Goal: Transaction & Acquisition: Download file/media

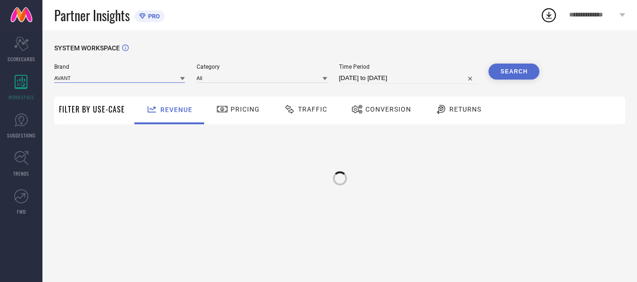
click at [142, 81] on input at bounding box center [119, 78] width 131 height 10
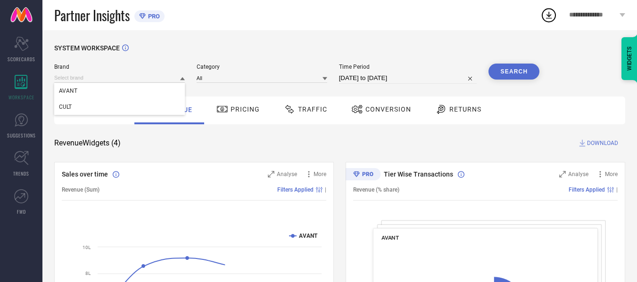
click at [304, 108] on span "Traffic" at bounding box center [312, 110] width 29 height 8
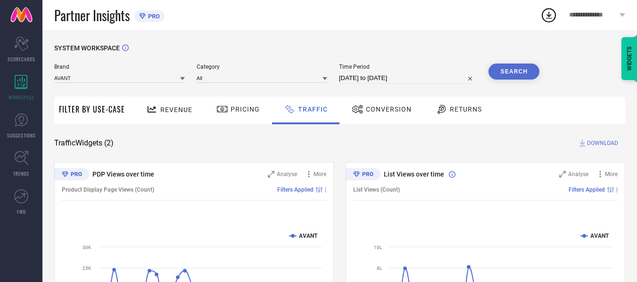
click at [439, 81] on input "[DATE] to [DATE]" at bounding box center [408, 78] width 138 height 11
select select "6"
select select "2025"
select select "7"
select select "2025"
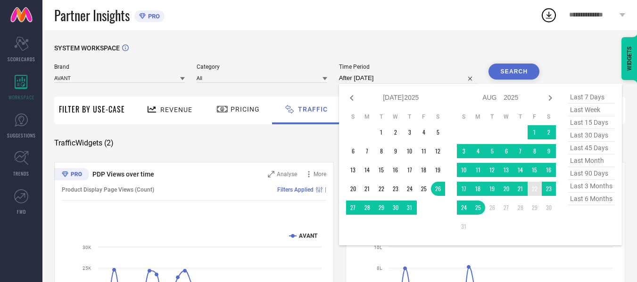
click at [534, 189] on td "22" at bounding box center [534, 189] width 14 height 14
type input "[DATE] to [DATE]"
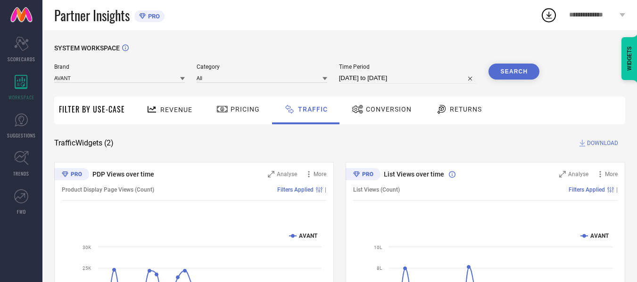
click at [516, 70] on button "Search" at bounding box center [513, 72] width 51 height 16
click at [606, 143] on span "DOWNLOAD" at bounding box center [602, 143] width 31 height 9
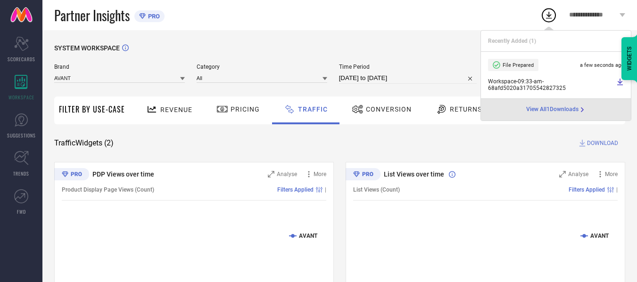
click at [433, 78] on input "[DATE] to [DATE]" at bounding box center [408, 78] width 138 height 11
select select "7"
select select "2025"
select select "8"
select select "2025"
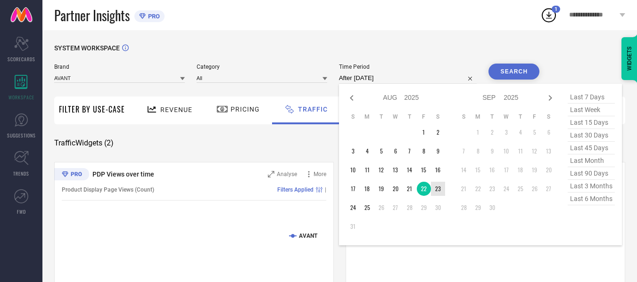
click at [436, 189] on td "23" at bounding box center [438, 189] width 14 height 14
type input "[DATE] to [DATE]"
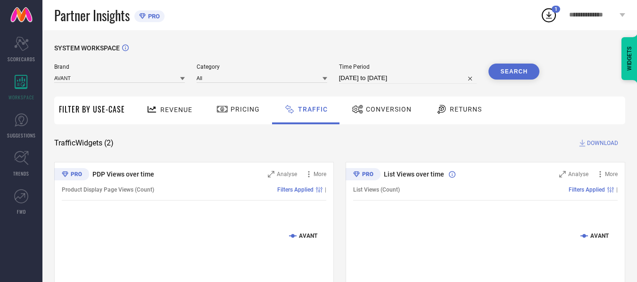
click at [519, 75] on button "Search" at bounding box center [513, 72] width 51 height 16
click at [599, 142] on span "DOWNLOAD" at bounding box center [602, 143] width 31 height 9
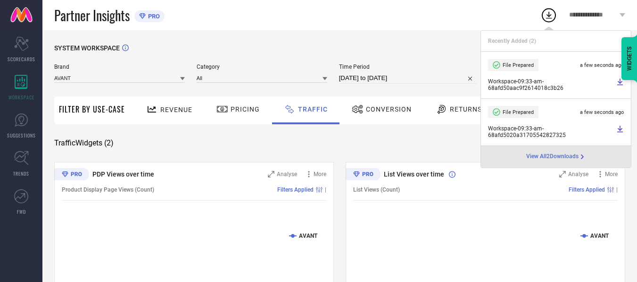
click at [431, 79] on input "[DATE] to [DATE]" at bounding box center [408, 78] width 138 height 11
select select "7"
select select "2025"
select select "8"
select select "2025"
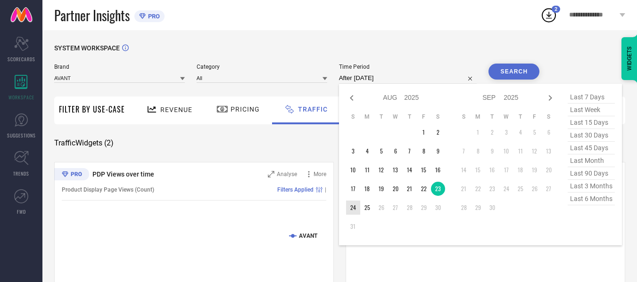
click at [352, 210] on td "24" at bounding box center [353, 208] width 14 height 14
type input "[DATE] to [DATE]"
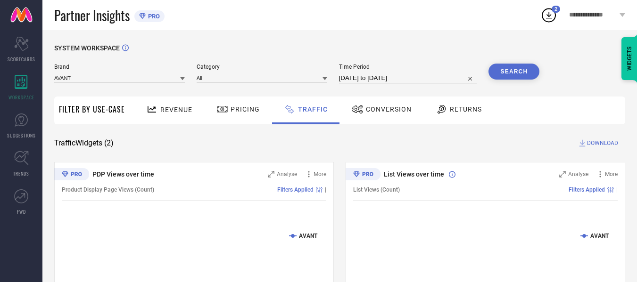
click at [511, 72] on button "Search" at bounding box center [513, 72] width 51 height 16
click at [602, 144] on span "DOWNLOAD" at bounding box center [602, 143] width 31 height 9
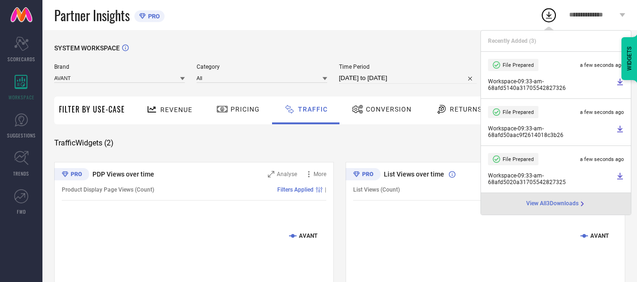
click at [423, 81] on input "[DATE] to [DATE]" at bounding box center [408, 78] width 138 height 11
select select "7"
select select "2025"
select select "8"
select select "2025"
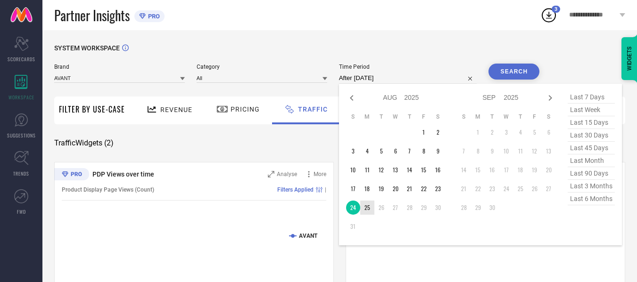
click at [368, 204] on td "25" at bounding box center [367, 208] width 14 height 14
type input "[DATE] to [DATE]"
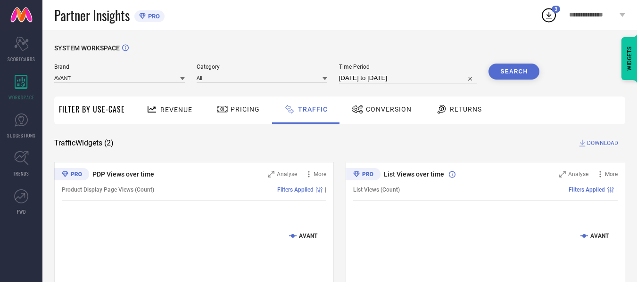
click at [507, 77] on button "Search" at bounding box center [513, 72] width 51 height 16
click at [606, 142] on span "DOWNLOAD" at bounding box center [602, 143] width 31 height 9
click at [143, 80] on input at bounding box center [119, 78] width 131 height 10
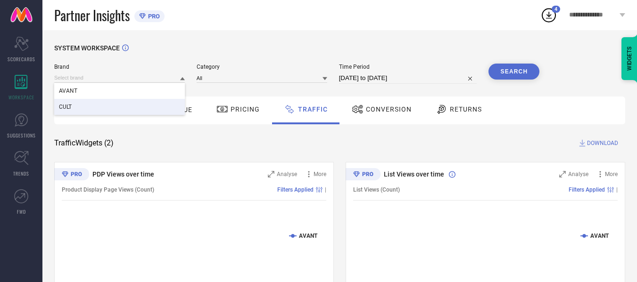
click at [123, 104] on div "CULT" at bounding box center [119, 107] width 131 height 16
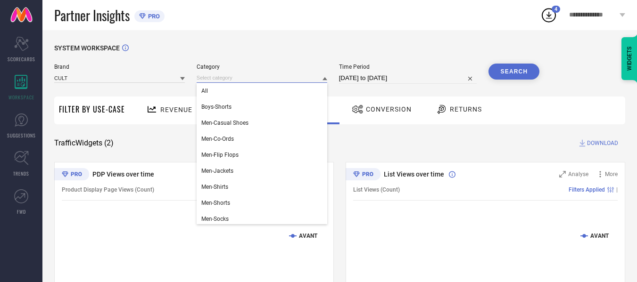
click at [258, 78] on input at bounding box center [262, 78] width 131 height 10
click at [247, 91] on div "All" at bounding box center [262, 91] width 131 height 16
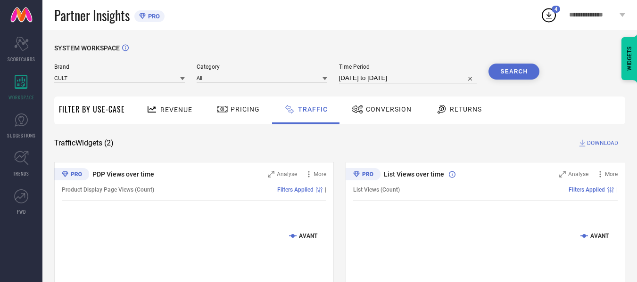
select select "7"
select select "2025"
select select "8"
select select "2025"
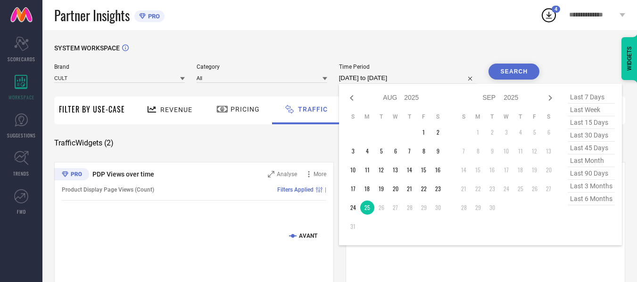
click at [406, 79] on input "[DATE] to [DATE]" at bounding box center [408, 78] width 138 height 11
click at [424, 191] on td "22" at bounding box center [424, 189] width 14 height 14
type input "[DATE] to [DATE]"
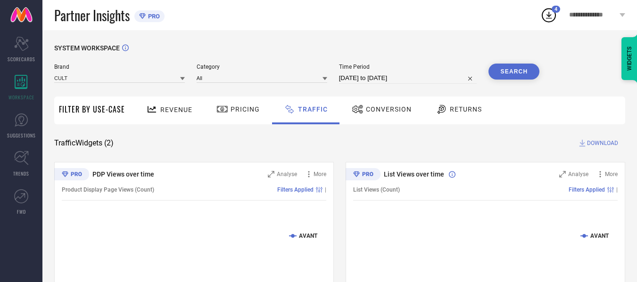
click at [502, 73] on button "Search" at bounding box center [513, 72] width 51 height 16
click at [602, 143] on span "DOWNLOAD" at bounding box center [602, 143] width 31 height 9
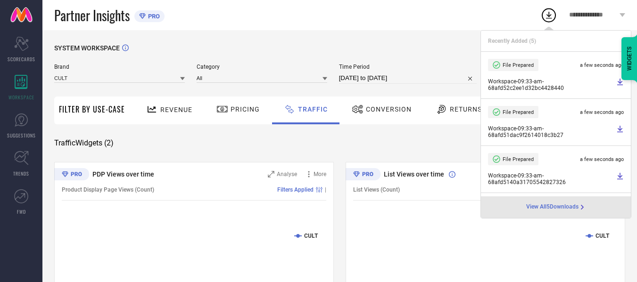
click at [399, 81] on input "[DATE] to [DATE]" at bounding box center [408, 78] width 138 height 11
select select "7"
select select "2025"
select select "8"
select select "2025"
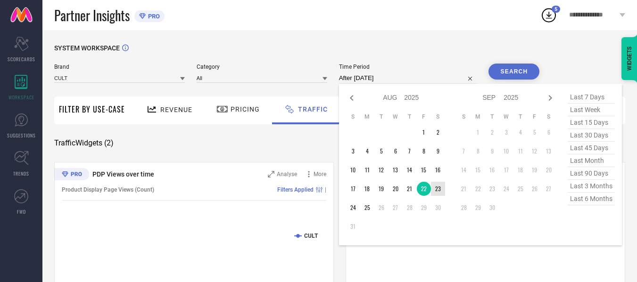
click at [436, 194] on td "23" at bounding box center [438, 189] width 14 height 14
type input "[DATE] to [DATE]"
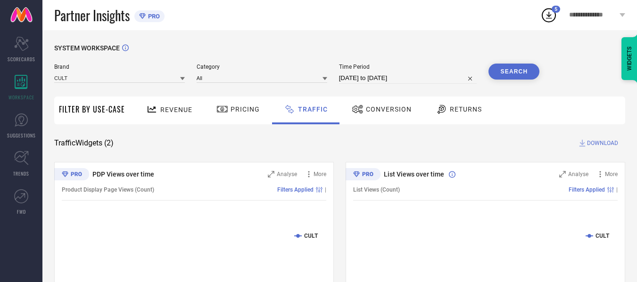
click at [515, 71] on button "Search" at bounding box center [513, 72] width 51 height 16
click at [601, 142] on span "DOWNLOAD" at bounding box center [602, 143] width 31 height 9
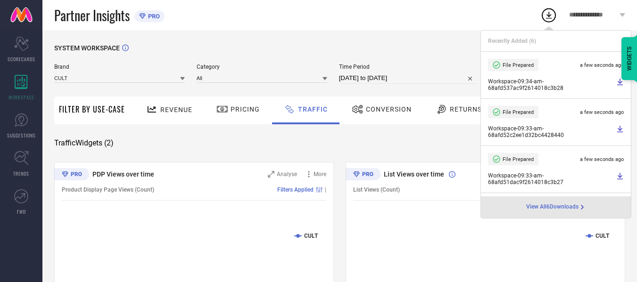
select select "7"
select select "2025"
select select "8"
select select "2025"
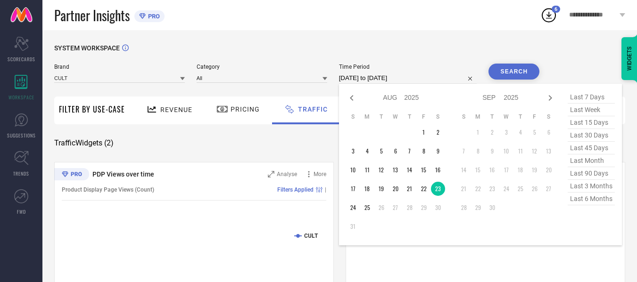
drag, startPoint x: 418, startPoint y: 78, endPoint x: 419, endPoint y: 82, distance: 4.8
click at [418, 78] on input "[DATE] to [DATE]" at bounding box center [408, 78] width 138 height 11
click at [353, 208] on td "24" at bounding box center [353, 208] width 14 height 14
type input "[DATE] to [DATE]"
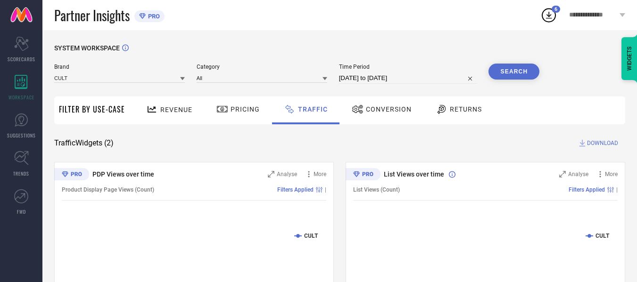
drag, startPoint x: 507, startPoint y: 59, endPoint x: 507, endPoint y: 67, distance: 7.5
click at [507, 61] on div "SYSTEM WORKSPACE" at bounding box center [339, 53] width 571 height 19
click at [506, 76] on button "Search" at bounding box center [513, 72] width 51 height 16
click at [521, 75] on button "Search" at bounding box center [513, 72] width 51 height 16
click at [613, 144] on span "DOWNLOAD" at bounding box center [602, 143] width 31 height 9
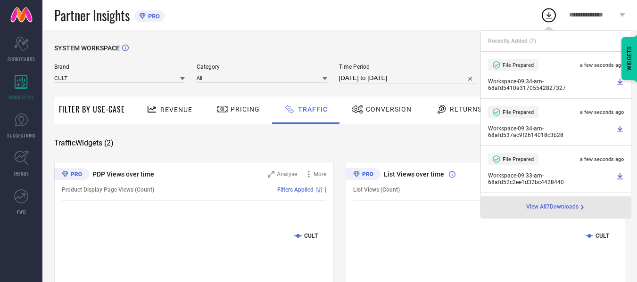
click at [398, 77] on input "[DATE] to [DATE]" at bounding box center [408, 78] width 138 height 11
select select "7"
select select "2025"
select select "8"
select select "2025"
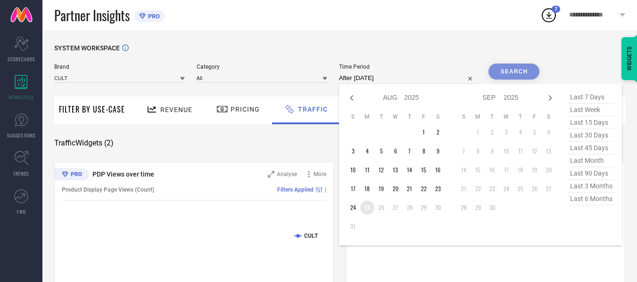
click at [370, 210] on td "25" at bounding box center [367, 208] width 14 height 14
type input "[DATE] to [DATE]"
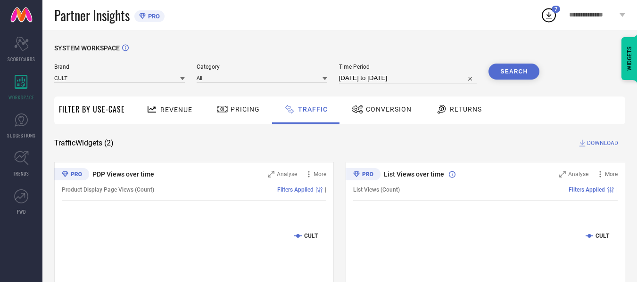
click at [501, 73] on button "Search" at bounding box center [513, 72] width 51 height 16
click at [597, 144] on span "DOWNLOAD" at bounding box center [602, 143] width 31 height 9
